Goal: Task Accomplishment & Management: Use online tool/utility

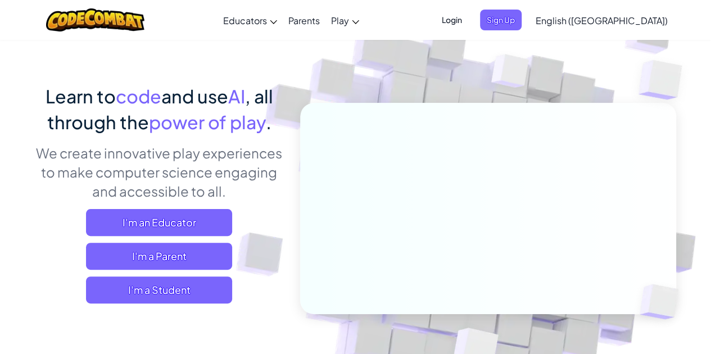
scroll to position [74, 0]
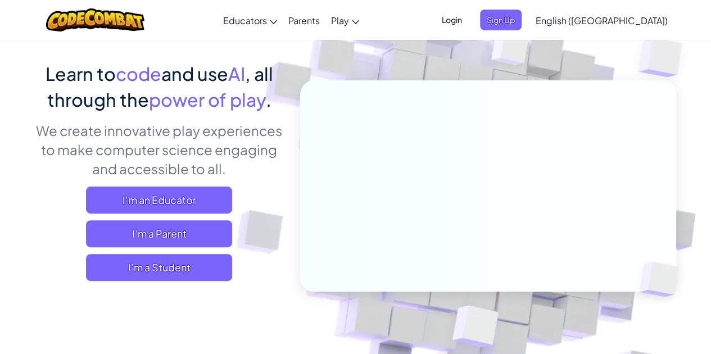
click at [204, 206] on span "I'm an Educator" at bounding box center [159, 200] width 146 height 27
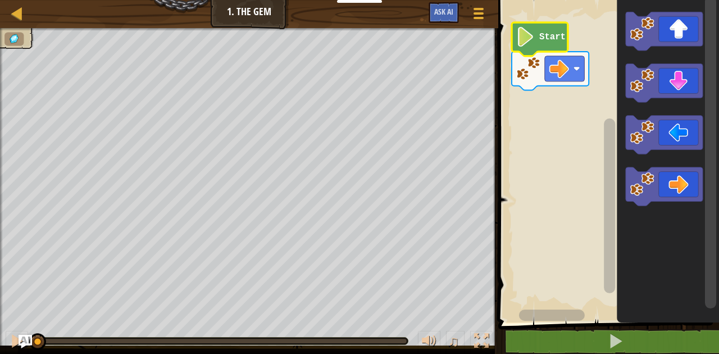
click at [541, 42] on text "Start" at bounding box center [553, 37] width 26 height 10
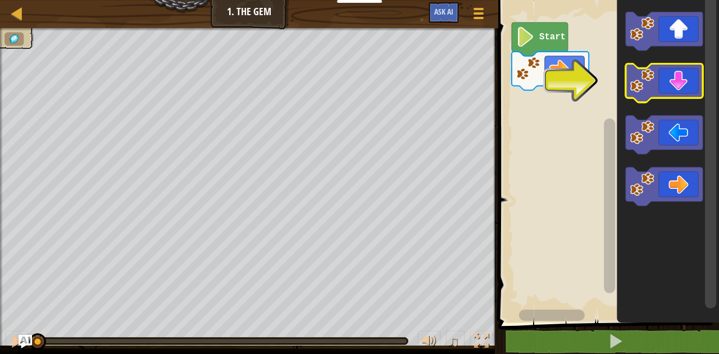
click at [663, 86] on icon "Blockly Workspace" at bounding box center [664, 83] width 77 height 39
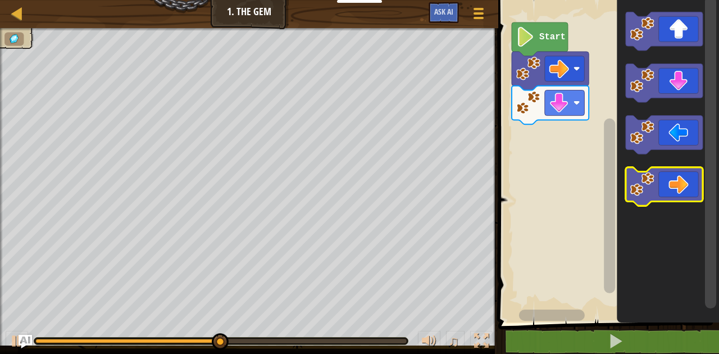
click at [673, 183] on icon "Blockly Workspace" at bounding box center [664, 186] width 77 height 39
